Goal: Communication & Community: Participate in discussion

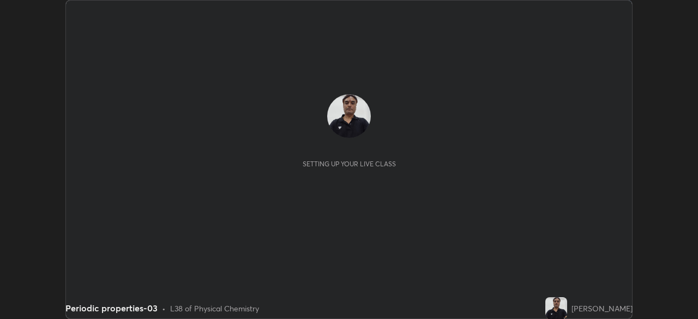
scroll to position [319, 697]
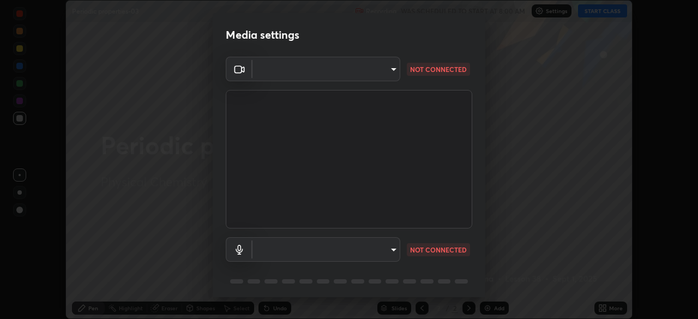
type input "23008043d16b3f933f5d29e9b3769097a1661712bf7e9030f0d00f953f479f19"
type input "ce8bbd661dce354a58a25af5271b3c1bd1d853cc8608d8e3321a5e34fd7f7726"
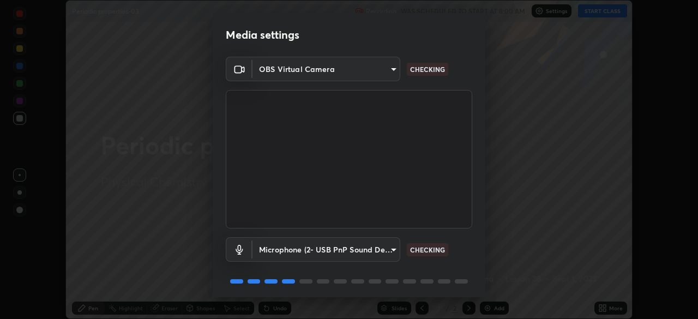
scroll to position [39, 0]
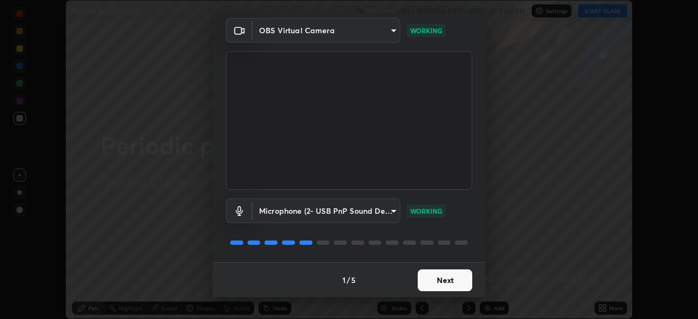
click at [441, 276] on button "Next" at bounding box center [445, 280] width 55 height 22
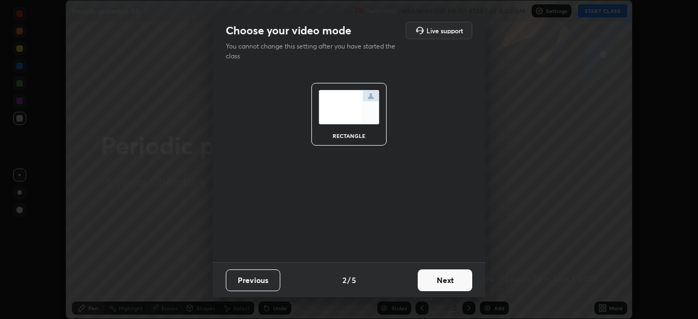
click at [440, 277] on button "Next" at bounding box center [445, 280] width 55 height 22
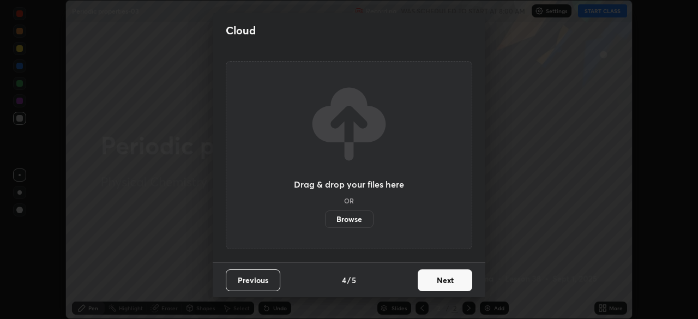
click at [443, 279] on button "Next" at bounding box center [445, 280] width 55 height 22
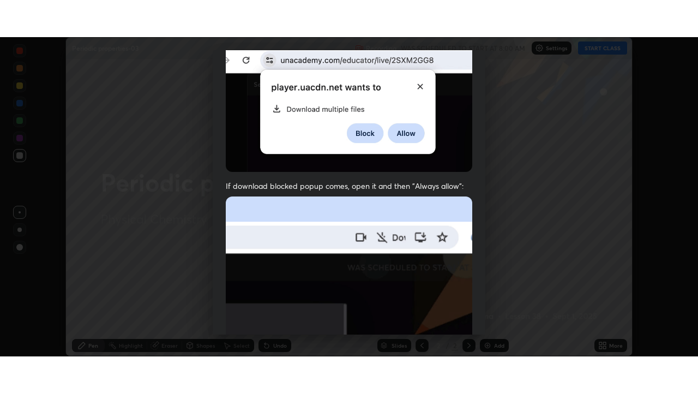
scroll to position [261, 0]
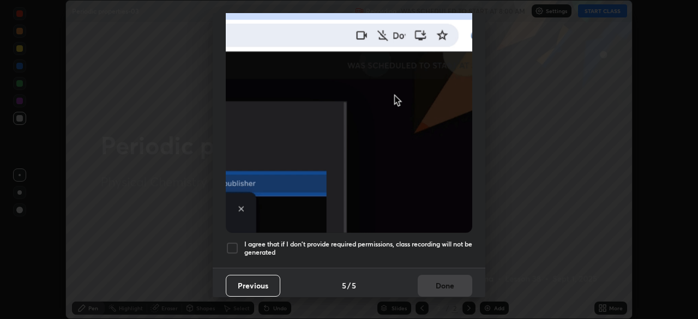
click at [230, 242] on div at bounding box center [232, 248] width 13 height 13
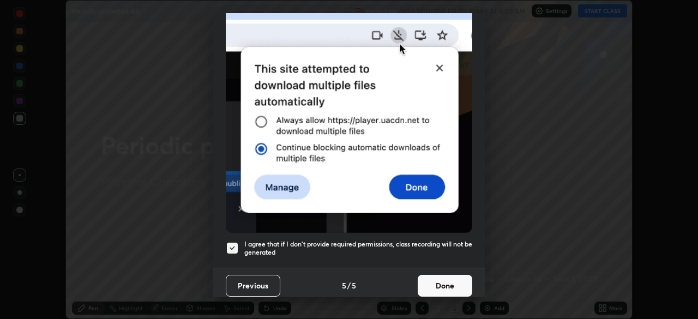
click at [443, 278] on button "Done" at bounding box center [445, 286] width 55 height 22
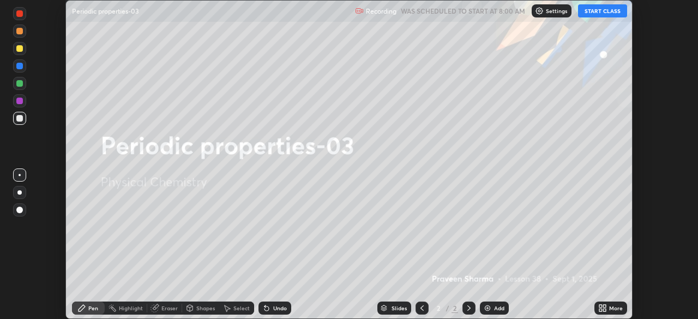
click at [491, 305] on div "Add" at bounding box center [494, 308] width 29 height 13
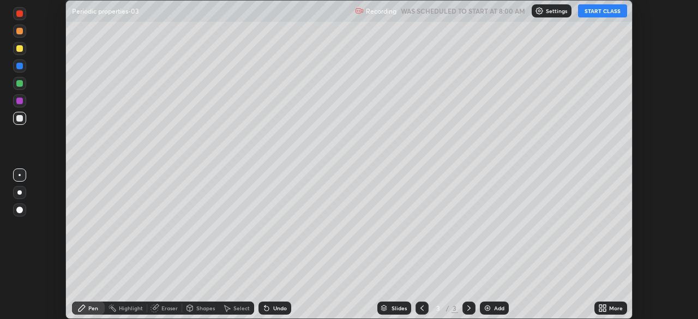
click at [592, 11] on button "START CLASS" at bounding box center [602, 10] width 49 height 13
click at [600, 305] on icon at bounding box center [600, 306] width 3 height 3
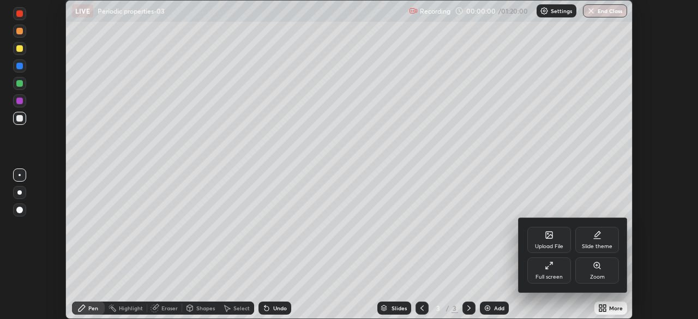
click at [547, 267] on icon at bounding box center [547, 267] width 3 height 3
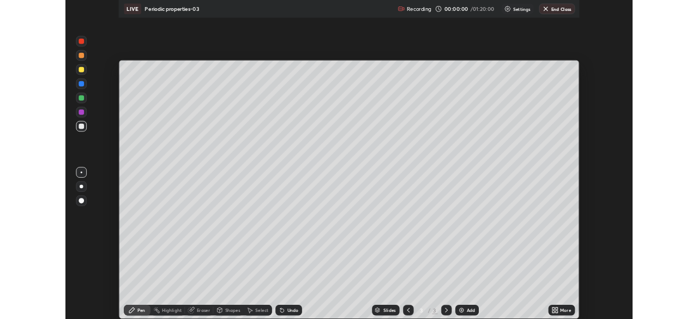
scroll to position [393, 698]
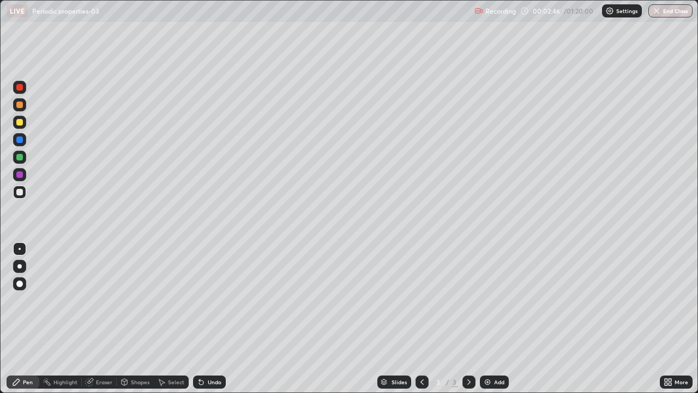
click at [212, 318] on div "Undo" at bounding box center [215, 381] width 14 height 5
click at [21, 121] on div at bounding box center [19, 122] width 7 height 7
click at [217, 318] on div "Undo" at bounding box center [209, 381] width 33 height 13
click at [213, 318] on div "Undo" at bounding box center [215, 381] width 14 height 5
click at [221, 318] on div "Undo" at bounding box center [209, 381] width 33 height 13
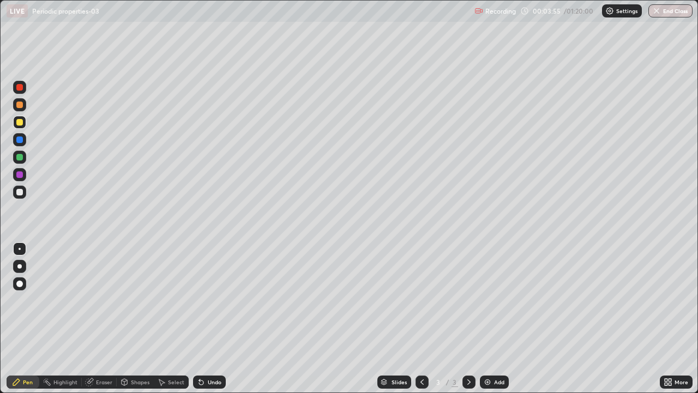
click at [21, 155] on div at bounding box center [19, 157] width 7 height 7
click at [206, 318] on div "Undo" at bounding box center [209, 381] width 33 height 13
click at [94, 318] on div "Eraser" at bounding box center [99, 381] width 35 height 13
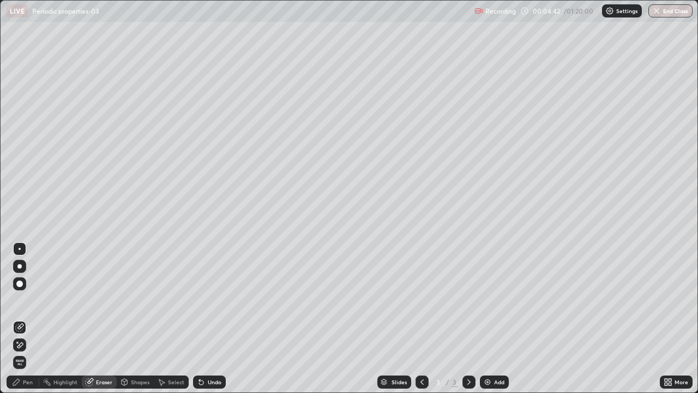
click at [17, 318] on icon at bounding box center [17, 341] width 1 height 1
click at [22, 318] on div "Pen" at bounding box center [23, 381] width 33 height 13
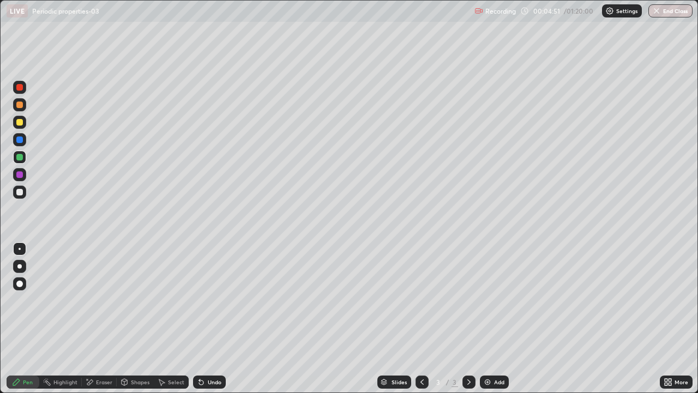
click at [96, 318] on div "Eraser" at bounding box center [104, 381] width 16 height 5
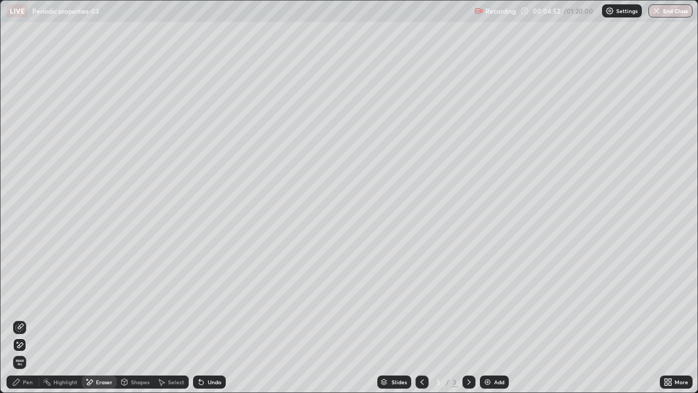
click at [20, 318] on icon at bounding box center [20, 325] width 6 height 5
click at [32, 318] on div "Pen" at bounding box center [28, 381] width 10 height 5
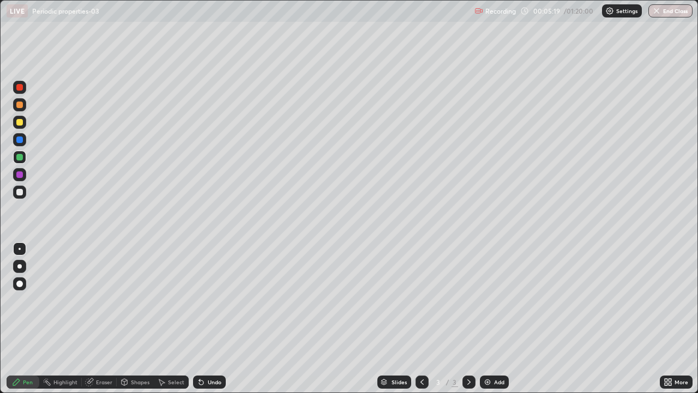
click at [24, 191] on div at bounding box center [19, 191] width 13 height 13
click at [216, 318] on div "Undo" at bounding box center [209, 381] width 33 height 13
click at [214, 318] on div "Undo" at bounding box center [215, 381] width 14 height 5
click at [219, 318] on div "Undo" at bounding box center [215, 381] width 14 height 5
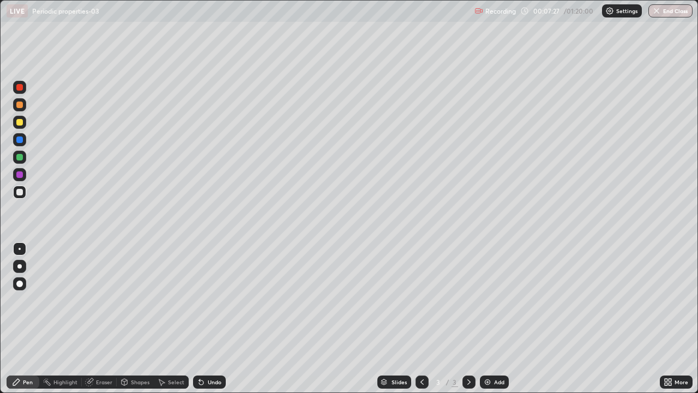
click at [487, 318] on div "Add" at bounding box center [494, 381] width 29 height 13
click at [20, 121] on div at bounding box center [19, 122] width 7 height 7
click at [491, 318] on div "Add" at bounding box center [494, 381] width 29 height 13
click at [21, 193] on div at bounding box center [19, 192] width 7 height 7
click at [93, 318] on icon at bounding box center [90, 380] width 6 height 5
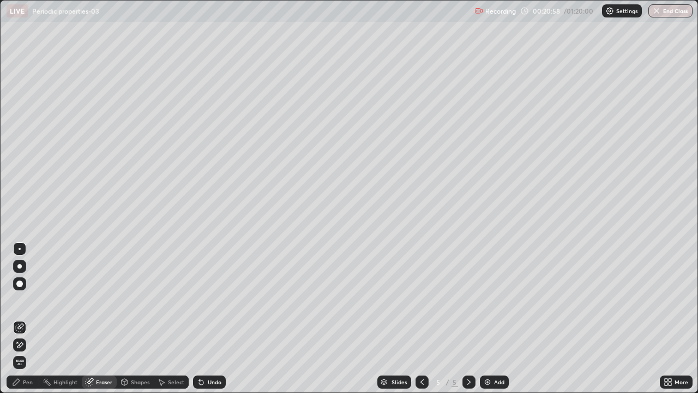
click at [30, 318] on div "Pen" at bounding box center [28, 381] width 10 height 5
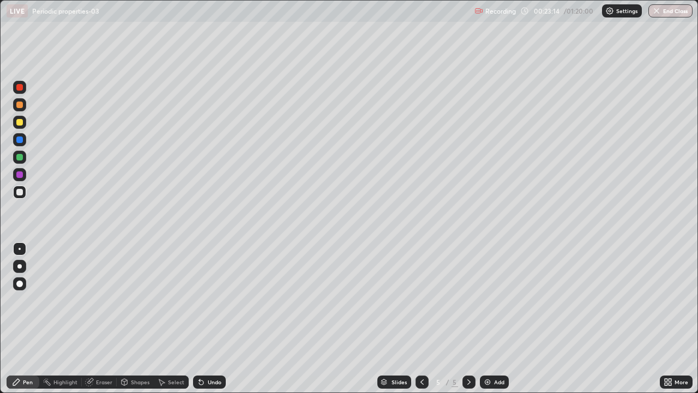
click at [495, 318] on div "Add" at bounding box center [499, 381] width 10 height 5
click at [487, 318] on img at bounding box center [487, 381] width 9 height 9
click at [422, 318] on icon at bounding box center [422, 381] width 9 height 9
click at [491, 318] on div "Add" at bounding box center [494, 381] width 29 height 13
click at [199, 318] on icon at bounding box center [199, 379] width 1 height 1
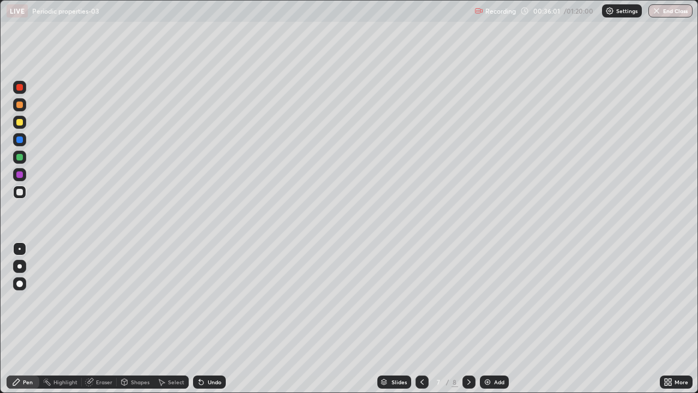
click at [199, 318] on icon at bounding box center [201, 382] width 4 height 4
click at [24, 121] on div at bounding box center [19, 122] width 13 height 13
click at [25, 193] on div at bounding box center [19, 191] width 13 height 13
click at [488, 318] on img at bounding box center [487, 381] width 9 height 9
click at [215, 318] on div "Undo" at bounding box center [215, 381] width 14 height 5
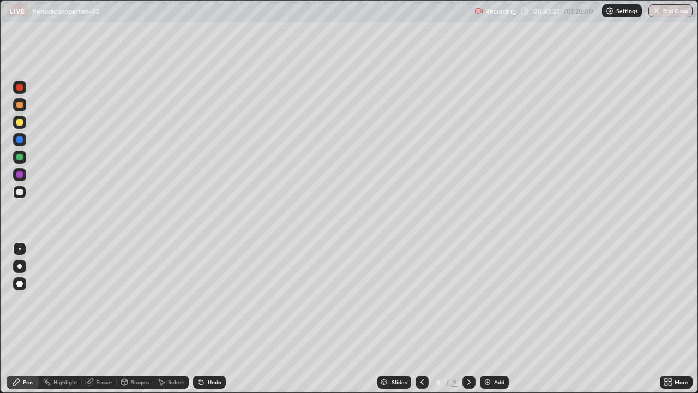
click at [213, 318] on div "Undo" at bounding box center [215, 381] width 14 height 5
click at [217, 318] on div "Undo" at bounding box center [215, 381] width 14 height 5
click at [222, 318] on div "Undo" at bounding box center [209, 381] width 33 height 13
click at [494, 318] on div "Add" at bounding box center [499, 381] width 10 height 5
click at [215, 318] on div "Undo" at bounding box center [215, 381] width 14 height 5
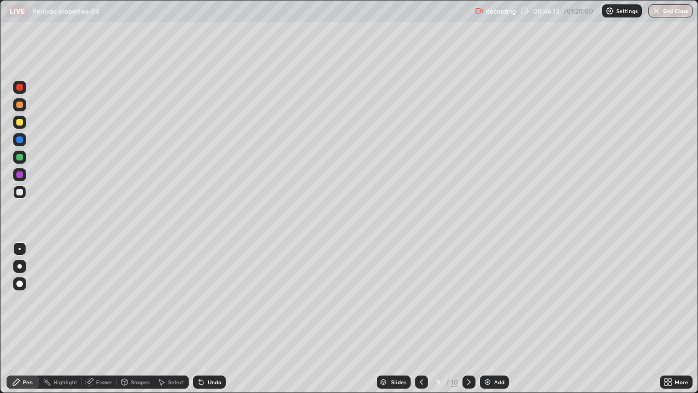
click at [213, 318] on div "Undo" at bounding box center [215, 381] width 14 height 5
click at [214, 318] on div "Undo" at bounding box center [215, 381] width 14 height 5
click at [215, 318] on div "Undo" at bounding box center [215, 381] width 14 height 5
click at [216, 318] on div "Undo" at bounding box center [209, 381] width 33 height 13
click at [420, 318] on icon at bounding box center [421, 381] width 9 height 9
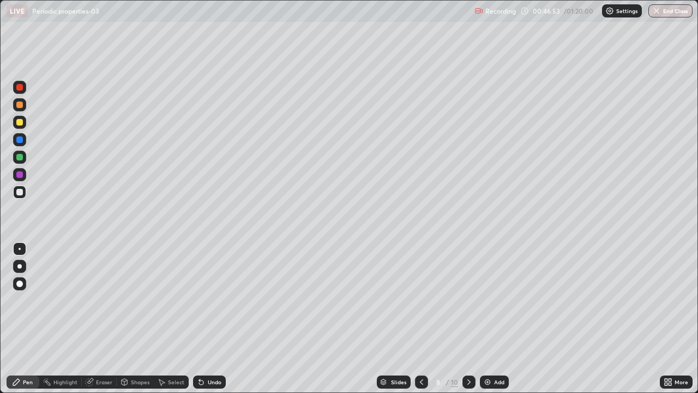
click at [101, 318] on div "Eraser" at bounding box center [104, 381] width 16 height 5
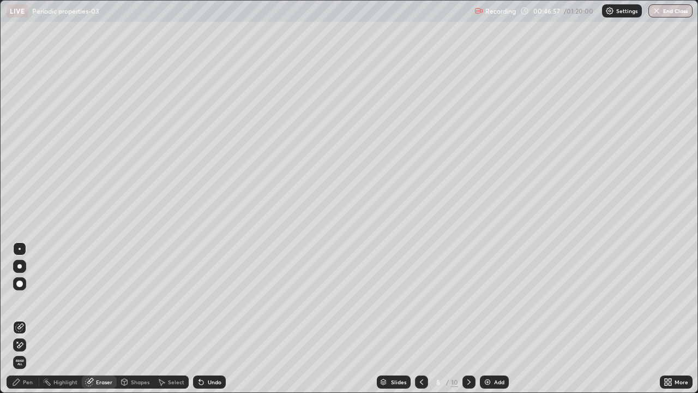
click at [28, 318] on div "Pen" at bounding box center [28, 381] width 10 height 5
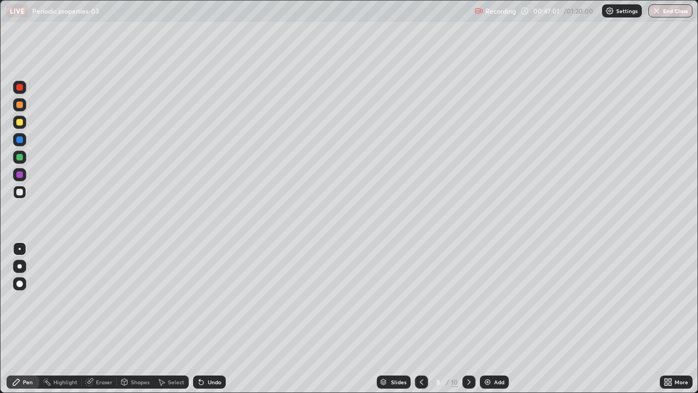
click at [203, 318] on icon at bounding box center [201, 381] width 9 height 9
click at [469, 318] on icon at bounding box center [469, 381] width 9 height 9
click at [486, 318] on img at bounding box center [487, 381] width 9 height 9
click at [204, 318] on div "Undo" at bounding box center [209, 381] width 33 height 13
click at [490, 318] on img at bounding box center [487, 381] width 9 height 9
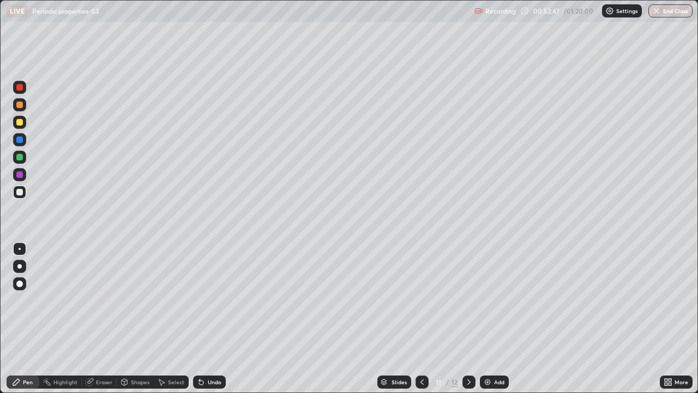
click at [200, 318] on icon at bounding box center [201, 382] width 4 height 4
click at [15, 120] on div at bounding box center [19, 122] width 13 height 13
click at [214, 318] on div "Undo" at bounding box center [215, 381] width 14 height 5
click at [220, 318] on div "Undo" at bounding box center [209, 381] width 33 height 13
click at [216, 318] on div "Undo" at bounding box center [209, 381] width 33 height 13
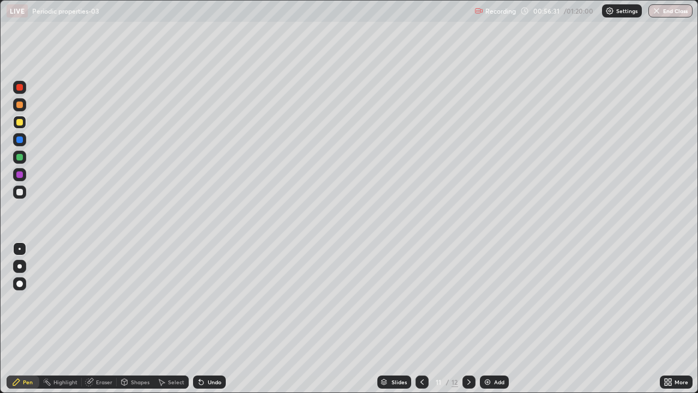
click at [492, 318] on div "Add" at bounding box center [494, 381] width 29 height 13
click at [23, 192] on div at bounding box center [19, 191] width 13 height 13
click at [208, 318] on div "Undo" at bounding box center [215, 381] width 14 height 5
click at [204, 318] on div "Undo" at bounding box center [209, 381] width 33 height 13
click at [208, 318] on div "Undo" at bounding box center [215, 381] width 14 height 5
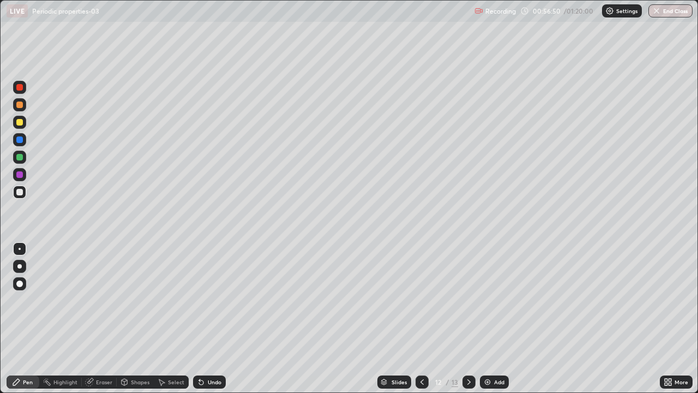
click at [209, 318] on div "Undo" at bounding box center [215, 381] width 14 height 5
click at [21, 125] on div at bounding box center [19, 122] width 7 height 7
click at [202, 318] on icon at bounding box center [201, 381] width 9 height 9
click at [20, 155] on div at bounding box center [19, 157] width 7 height 7
click at [201, 318] on icon at bounding box center [201, 382] width 4 height 4
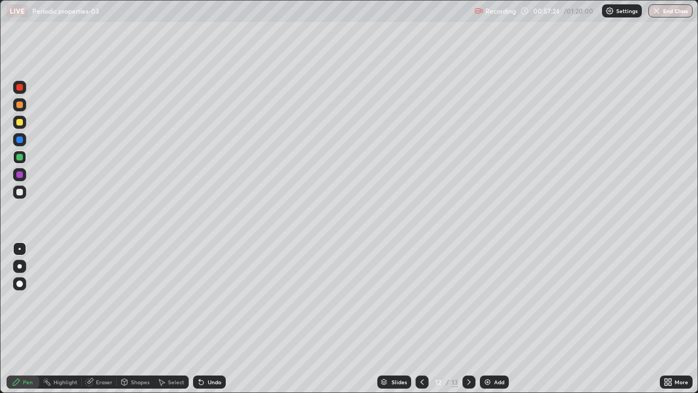
click at [200, 318] on icon at bounding box center [201, 381] width 9 height 9
click at [199, 318] on icon at bounding box center [201, 382] width 4 height 4
click at [200, 318] on icon at bounding box center [201, 382] width 4 height 4
click at [24, 125] on div at bounding box center [19, 122] width 13 height 13
click at [20, 140] on div at bounding box center [19, 139] width 7 height 7
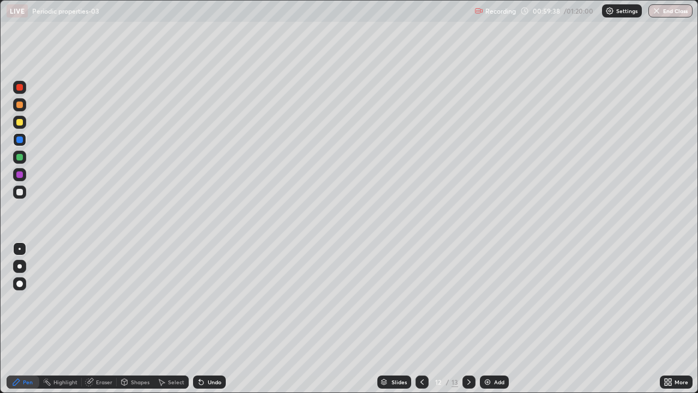
click at [25, 192] on div at bounding box center [19, 191] width 13 height 13
click at [203, 318] on icon at bounding box center [201, 381] width 9 height 9
click at [206, 318] on div "Undo" at bounding box center [209, 381] width 33 height 13
click at [493, 318] on div "Add" at bounding box center [494, 381] width 29 height 13
click at [208, 318] on div "Undo" at bounding box center [215, 381] width 14 height 5
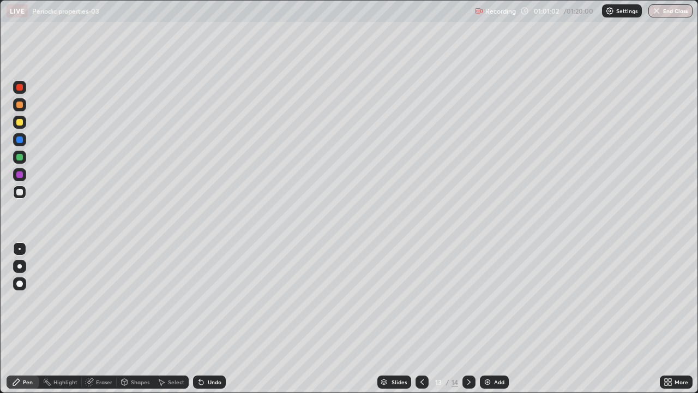
click at [204, 318] on div "Undo" at bounding box center [209, 381] width 33 height 13
click at [208, 318] on div "Undo" at bounding box center [215, 381] width 14 height 5
click at [204, 318] on div "Undo" at bounding box center [209, 381] width 33 height 13
click at [218, 318] on div "Undo" at bounding box center [209, 381] width 33 height 13
click at [421, 318] on icon at bounding box center [422, 381] width 9 height 9
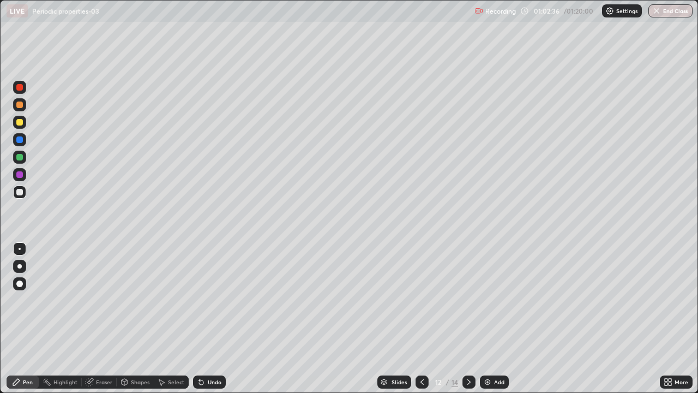
click at [472, 318] on icon at bounding box center [469, 381] width 9 height 9
click at [486, 318] on img at bounding box center [487, 381] width 9 height 9
click at [200, 318] on icon at bounding box center [201, 382] width 4 height 4
click at [205, 318] on div "Undo" at bounding box center [209, 381] width 33 height 13
click at [208, 318] on div "Undo" at bounding box center [215, 381] width 14 height 5
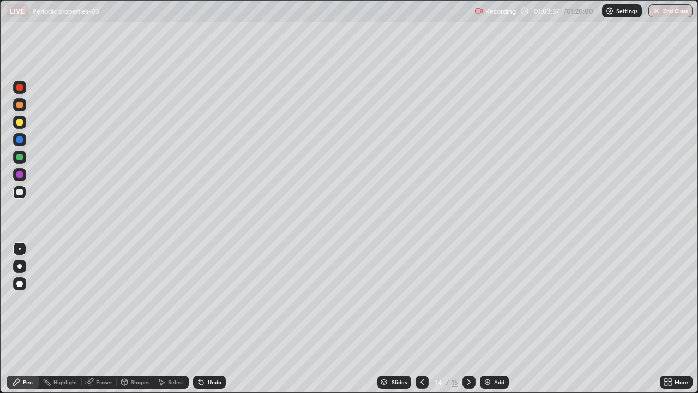
click at [208, 318] on div "Undo" at bounding box center [215, 381] width 14 height 5
click at [209, 318] on div "Undo" at bounding box center [215, 381] width 14 height 5
click at [197, 318] on icon at bounding box center [201, 381] width 9 height 9
click at [201, 318] on icon at bounding box center [201, 382] width 4 height 4
click at [421, 318] on icon at bounding box center [422, 381] width 9 height 9
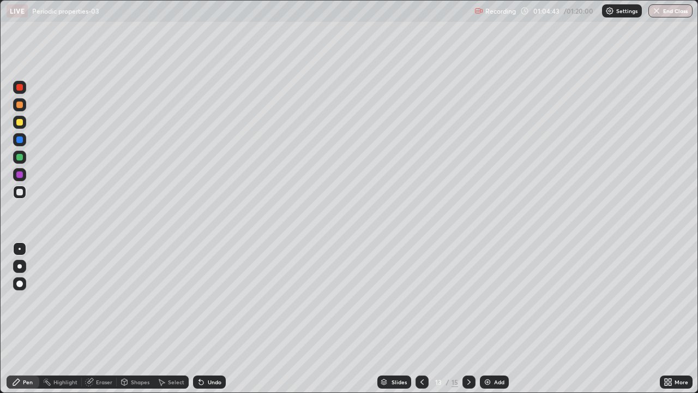
click at [20, 122] on div at bounding box center [19, 122] width 7 height 7
click at [199, 318] on icon at bounding box center [201, 382] width 4 height 4
click at [473, 318] on div at bounding box center [468, 381] width 13 height 13
click at [425, 318] on div at bounding box center [422, 381] width 13 height 13
click at [421, 318] on icon at bounding box center [422, 381] width 9 height 9
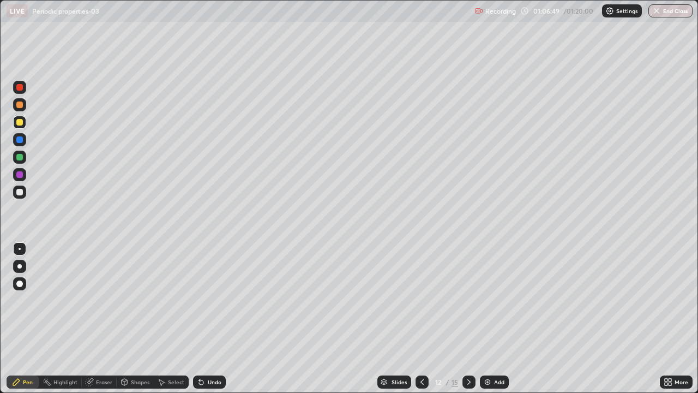
click at [469, 318] on icon at bounding box center [469, 381] width 9 height 9
click at [473, 318] on div at bounding box center [468, 381] width 13 height 13
click at [494, 318] on div "Add" at bounding box center [499, 381] width 10 height 5
click at [201, 318] on icon at bounding box center [201, 382] width 4 height 4
click at [199, 318] on icon at bounding box center [201, 382] width 4 height 4
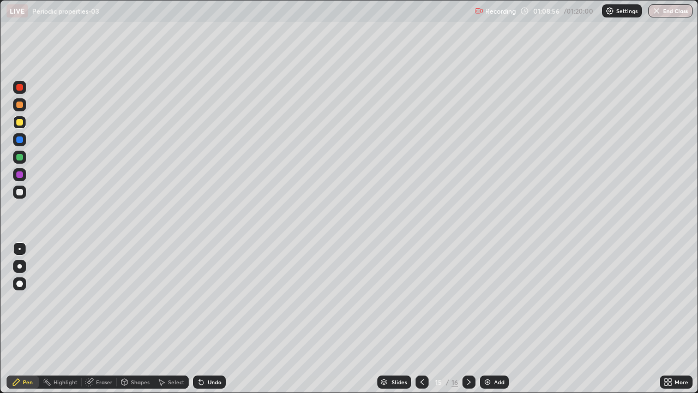
click at [204, 318] on div "Undo" at bounding box center [209, 381] width 33 height 13
click at [200, 318] on icon at bounding box center [201, 382] width 4 height 4
click at [21, 193] on div at bounding box center [19, 192] width 7 height 7
click at [98, 318] on div "Eraser" at bounding box center [104, 381] width 16 height 5
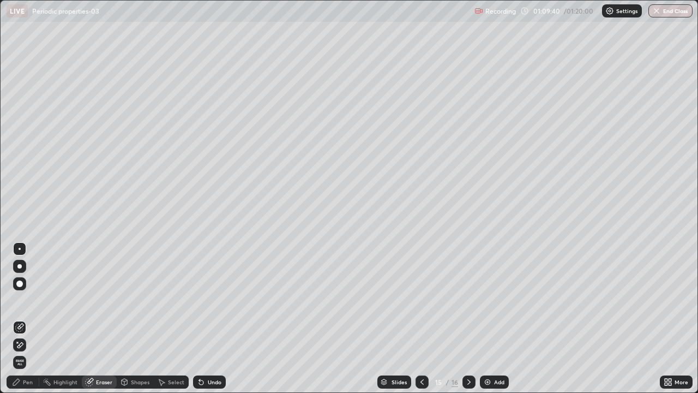
click at [27, 318] on div "Pen" at bounding box center [28, 381] width 10 height 5
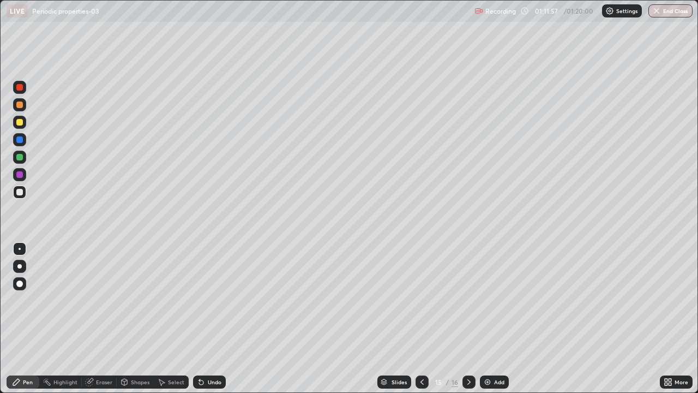
click at [421, 318] on icon at bounding box center [422, 381] width 9 height 9
click at [419, 318] on icon at bounding box center [422, 381] width 9 height 9
click at [420, 318] on icon at bounding box center [422, 381] width 9 height 9
click at [421, 318] on icon at bounding box center [422, 381] width 9 height 9
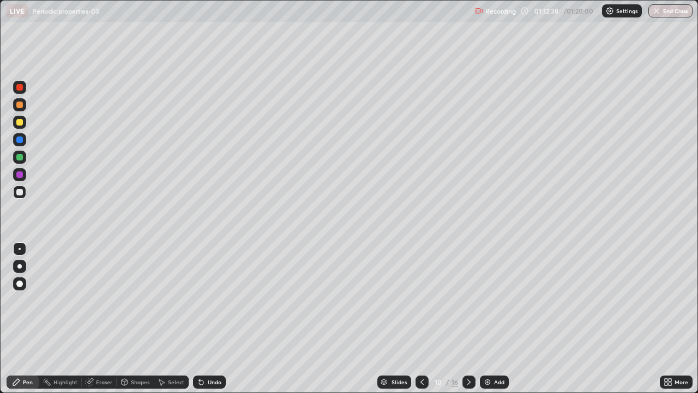
click at [469, 318] on icon at bounding box center [469, 381] width 9 height 9
click at [468, 318] on icon at bounding box center [469, 381] width 9 height 9
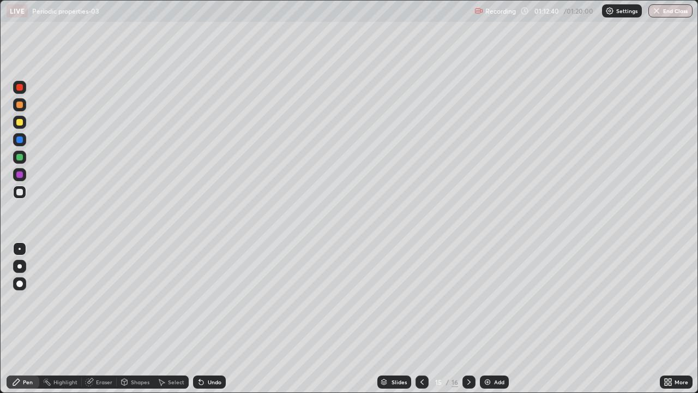
click at [474, 318] on div at bounding box center [468, 381] width 13 height 13
click at [469, 318] on icon at bounding box center [469, 381] width 9 height 9
click at [426, 318] on div at bounding box center [422, 382] width 13 height 22
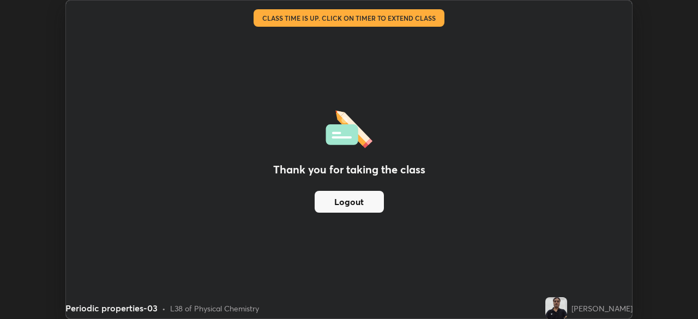
scroll to position [54209, 53830]
